Goal: Information Seeking & Learning: Learn about a topic

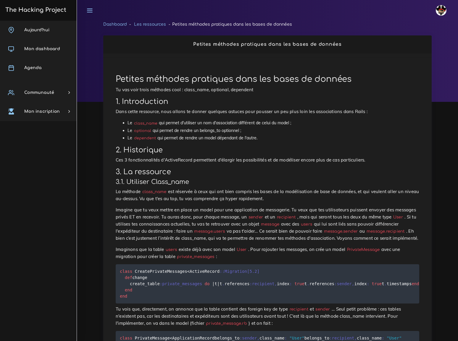
scroll to position [154, 0]
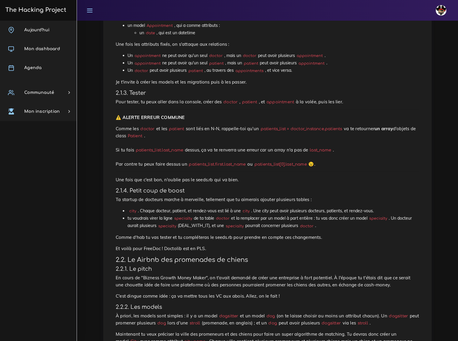
scroll to position [269, 0]
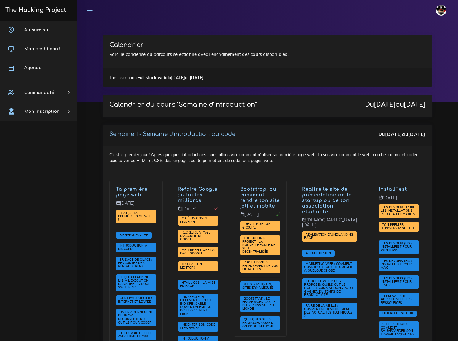
scroll to position [887, 0]
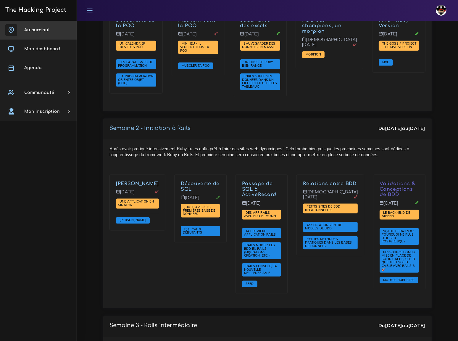
click at [36, 28] on span "Aujourd'hui" at bounding box center [36, 30] width 25 height 4
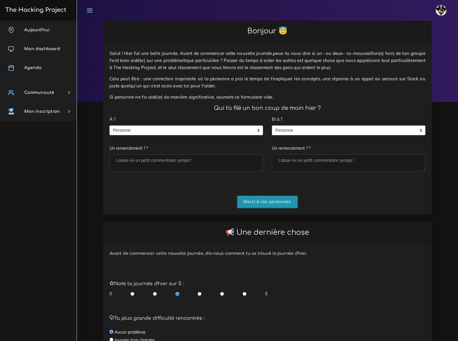
click at [269, 196] on input "Merci à ces personnes" at bounding box center [267, 202] width 61 height 12
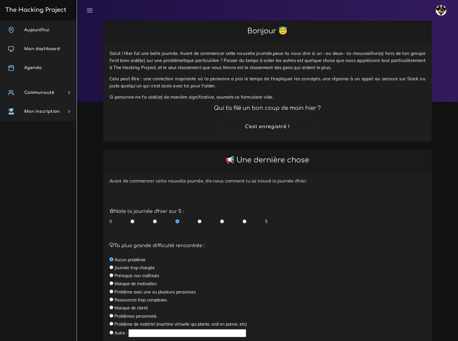
click at [244, 219] on input "radio" at bounding box center [244, 222] width 4 height 6
radio input "true"
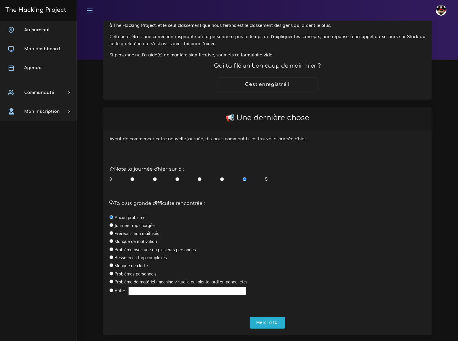
scroll to position [46, 0]
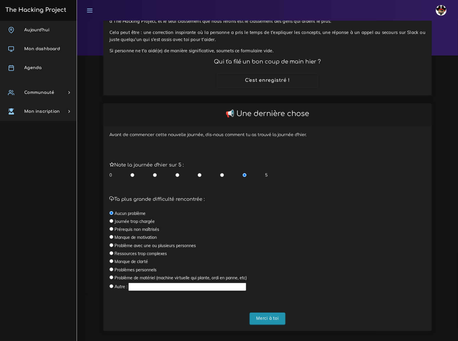
click at [272, 313] on input "Merci à toi" at bounding box center [266, 319] width 35 height 12
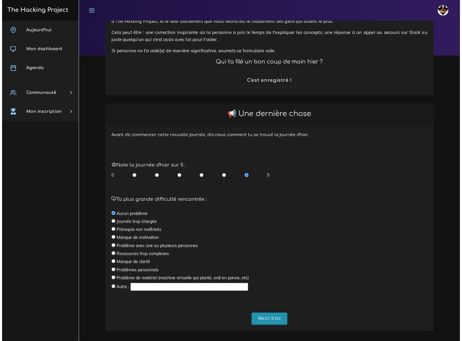
scroll to position [0, 0]
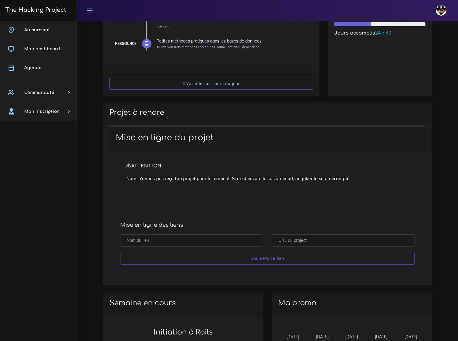
scroll to position [80, 0]
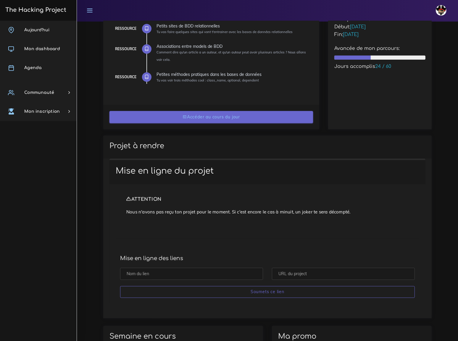
click at [210, 117] on link "Accéder au cours du jour" at bounding box center [210, 117] width 203 height 12
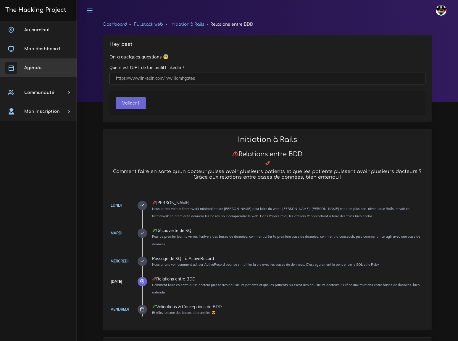
click at [35, 68] on span "Agenda" at bounding box center [32, 68] width 17 height 4
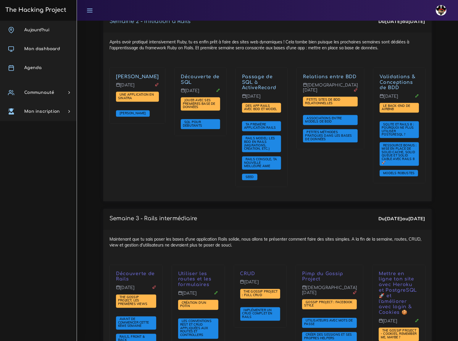
scroll to position [994, 0]
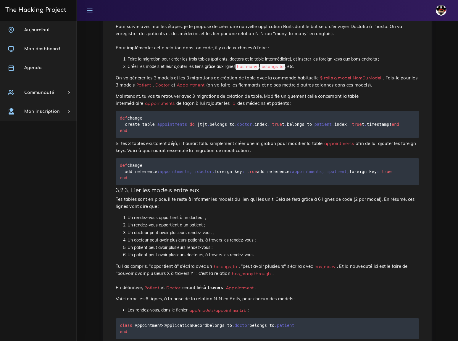
scroll to position [2230, 0]
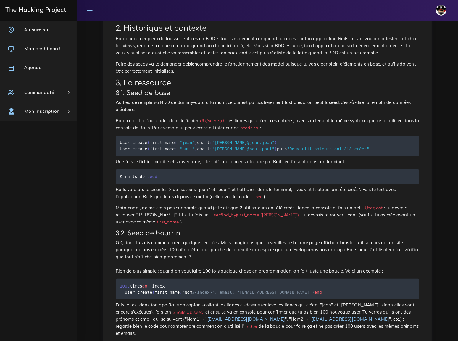
scroll to position [125, 0]
